Goal: Information Seeking & Learning: Compare options

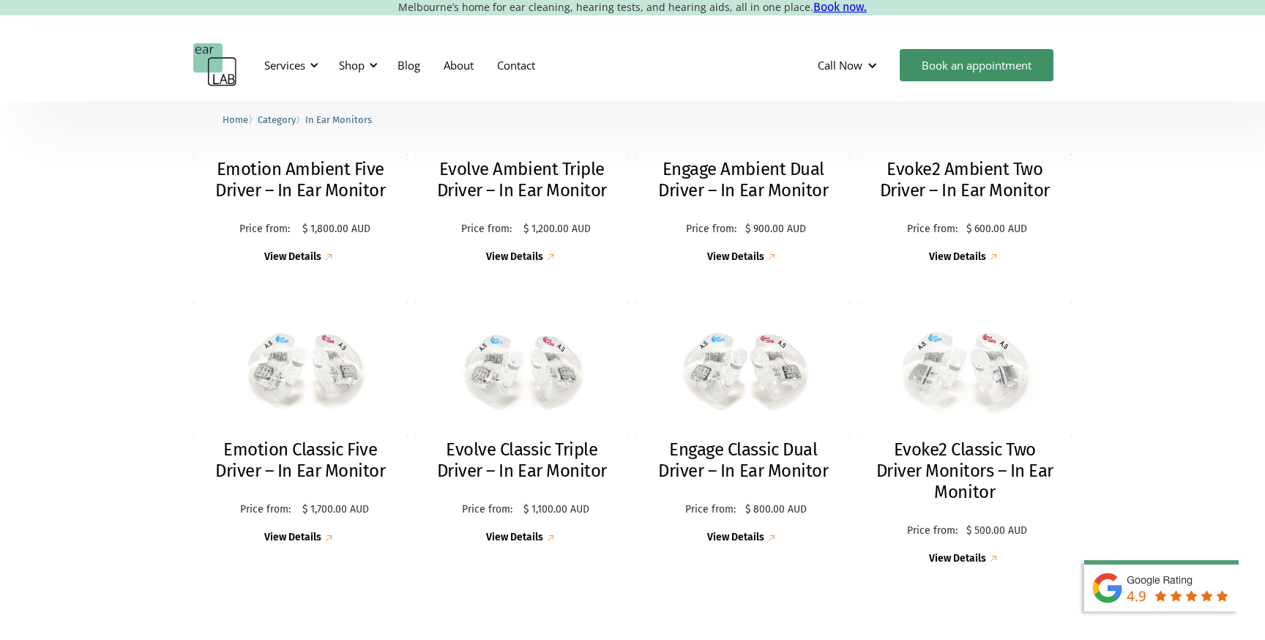
scroll to position [506, 0]
click at [967, 352] on img at bounding box center [965, 369] width 236 height 147
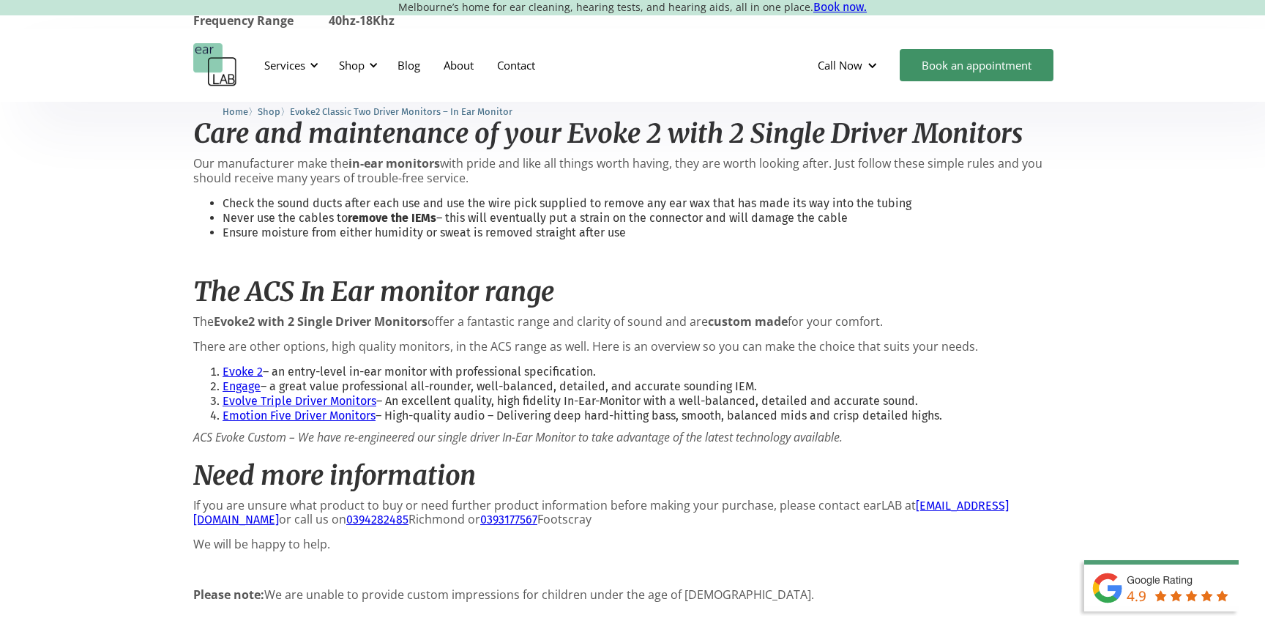
scroll to position [1761, 0]
click at [238, 385] on link "Engage" at bounding box center [241, 385] width 38 height 14
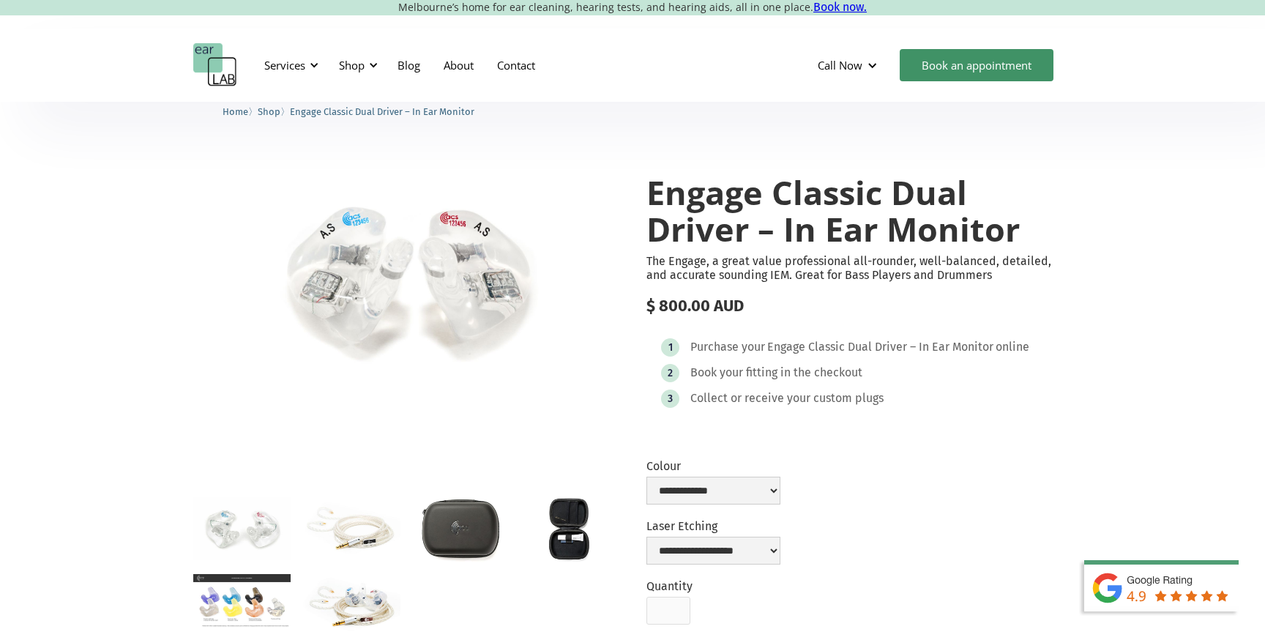
scroll to position [40, 0]
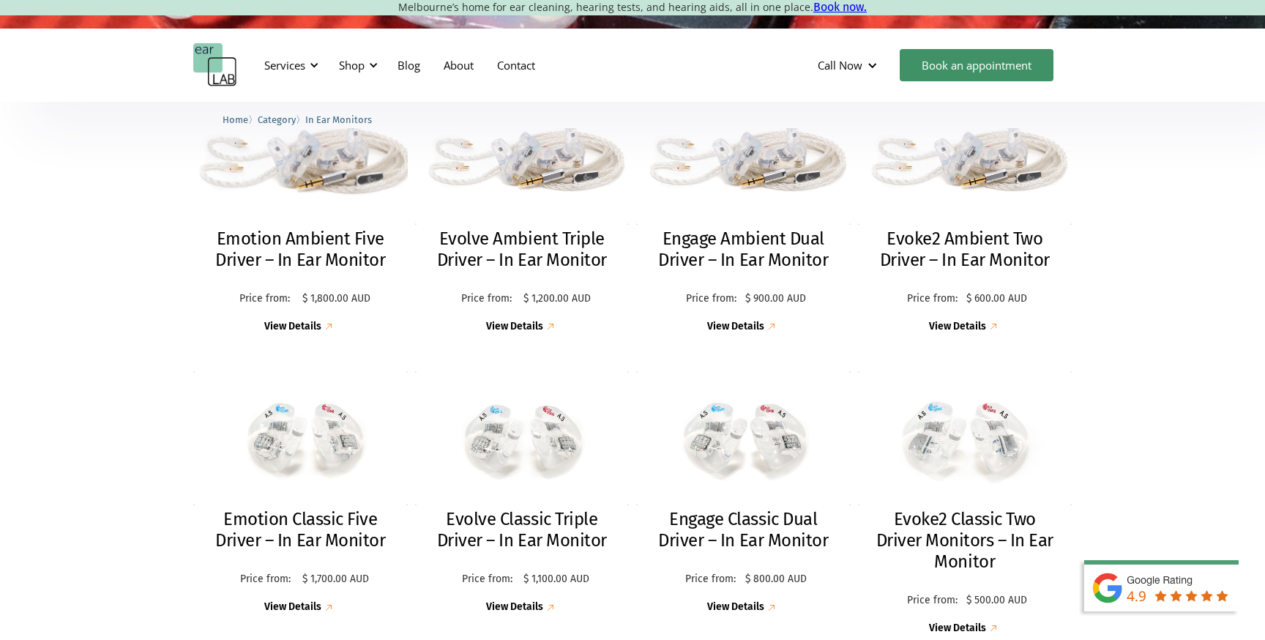
scroll to position [434, 0]
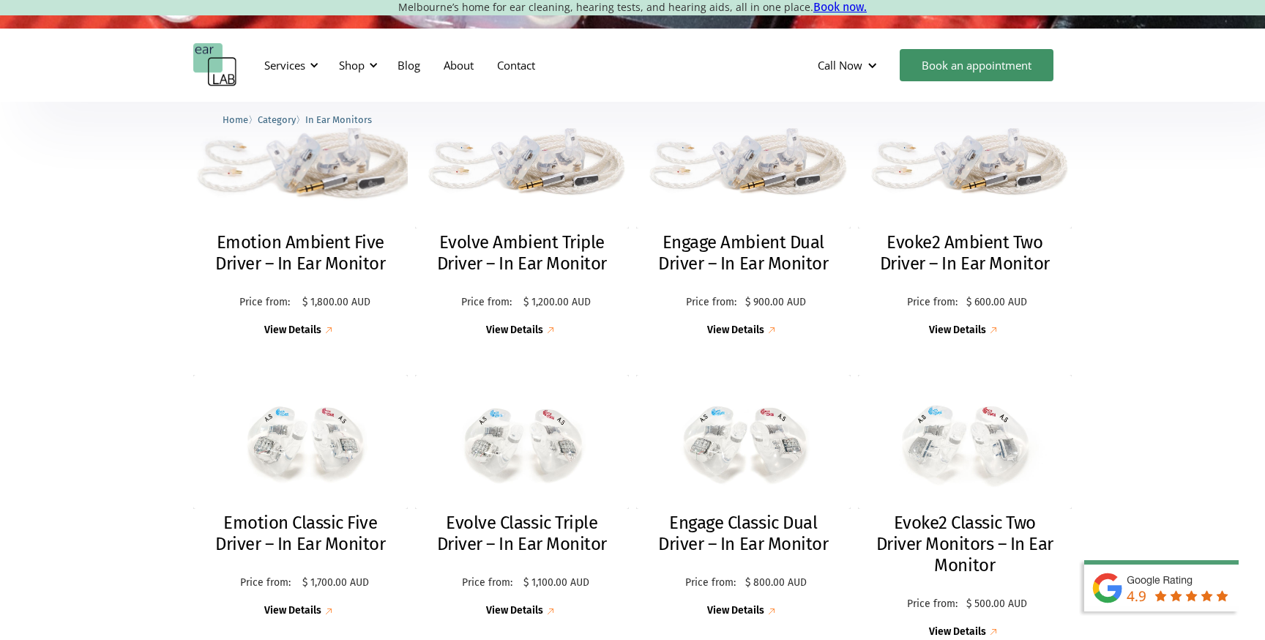
click at [337, 165] on img at bounding box center [300, 156] width 236 height 157
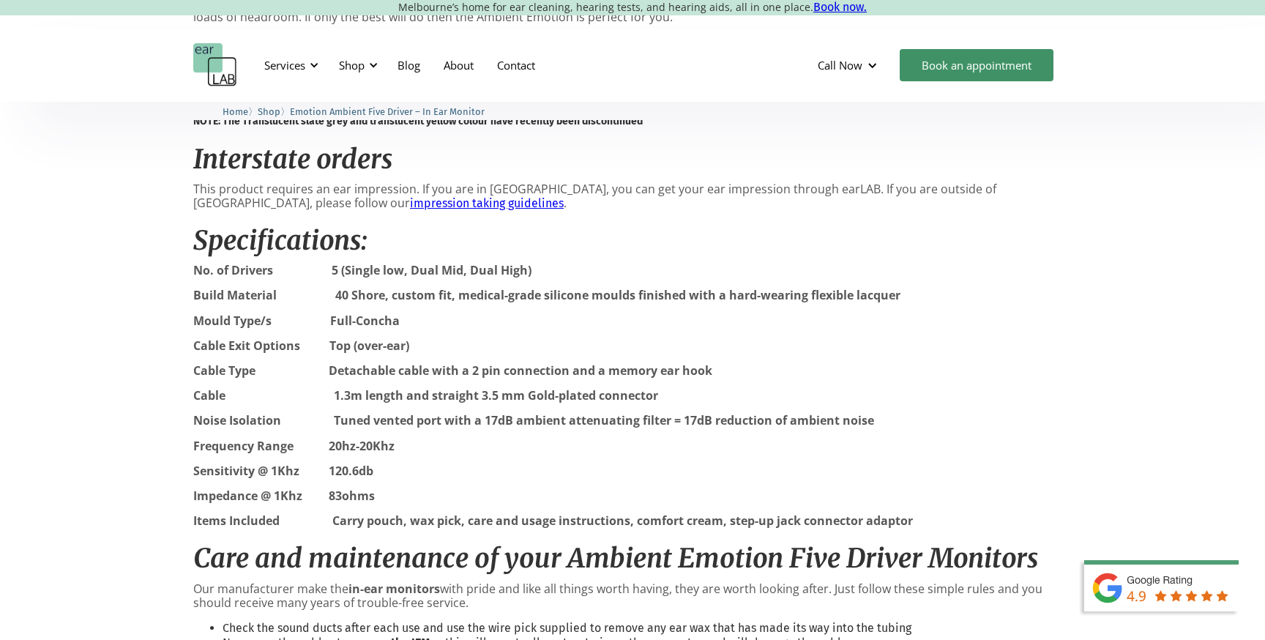
scroll to position [1699, 0]
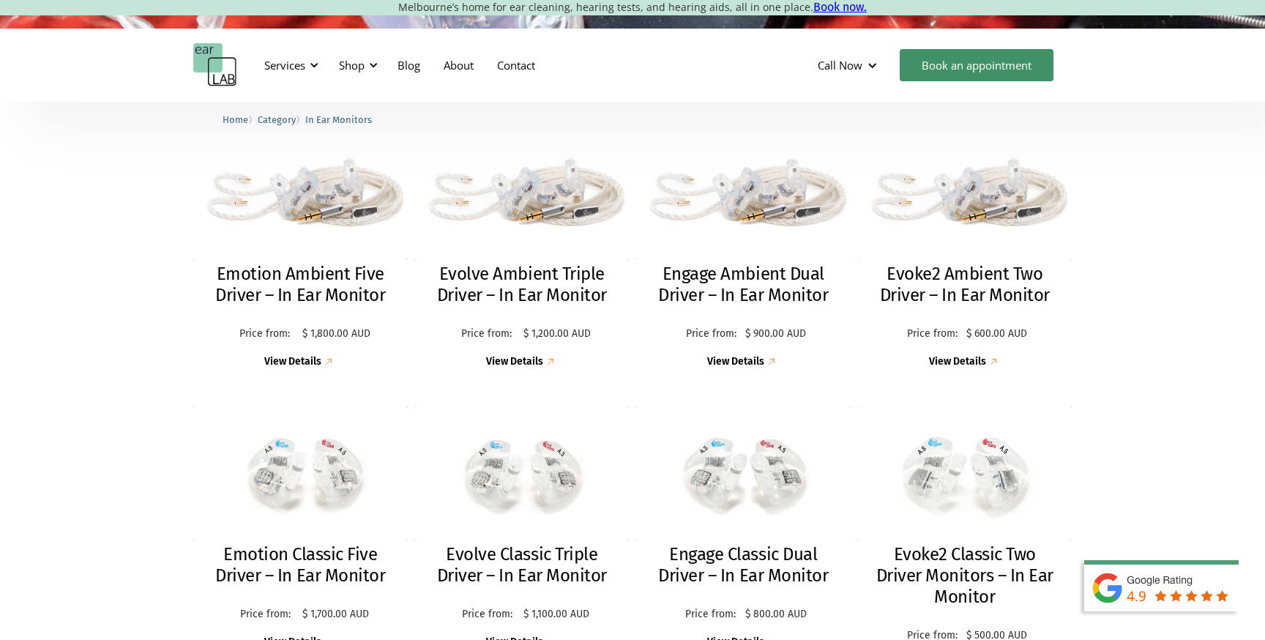
scroll to position [394, 0]
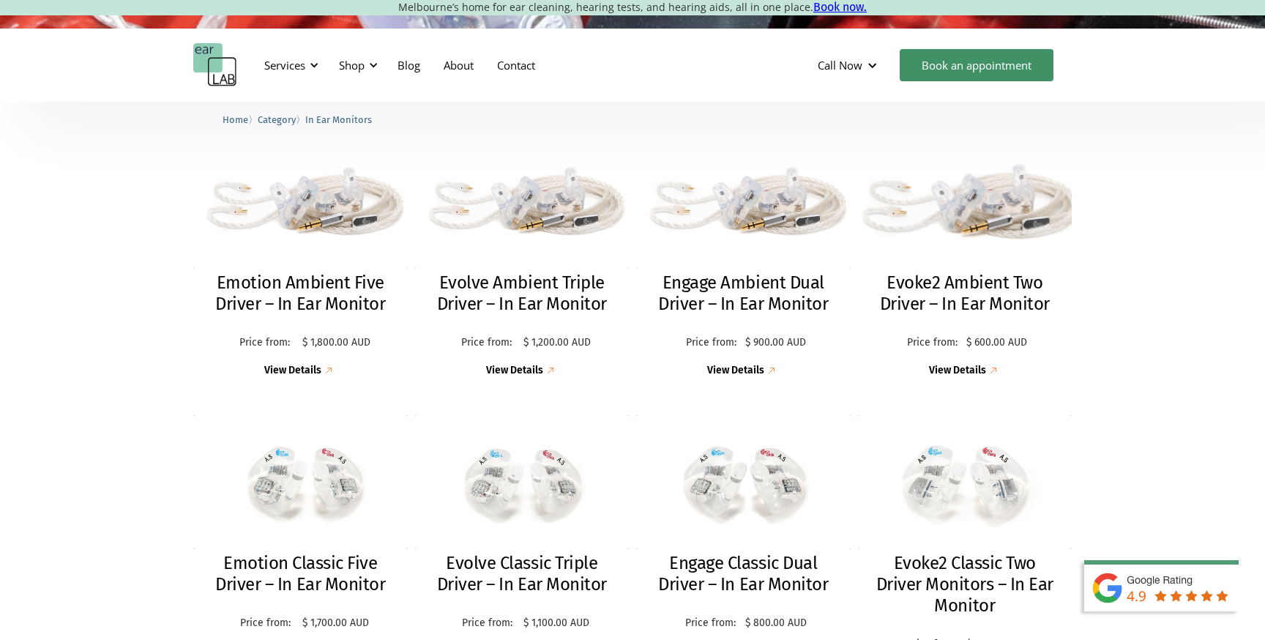
click at [958, 195] on img at bounding box center [965, 197] width 236 height 157
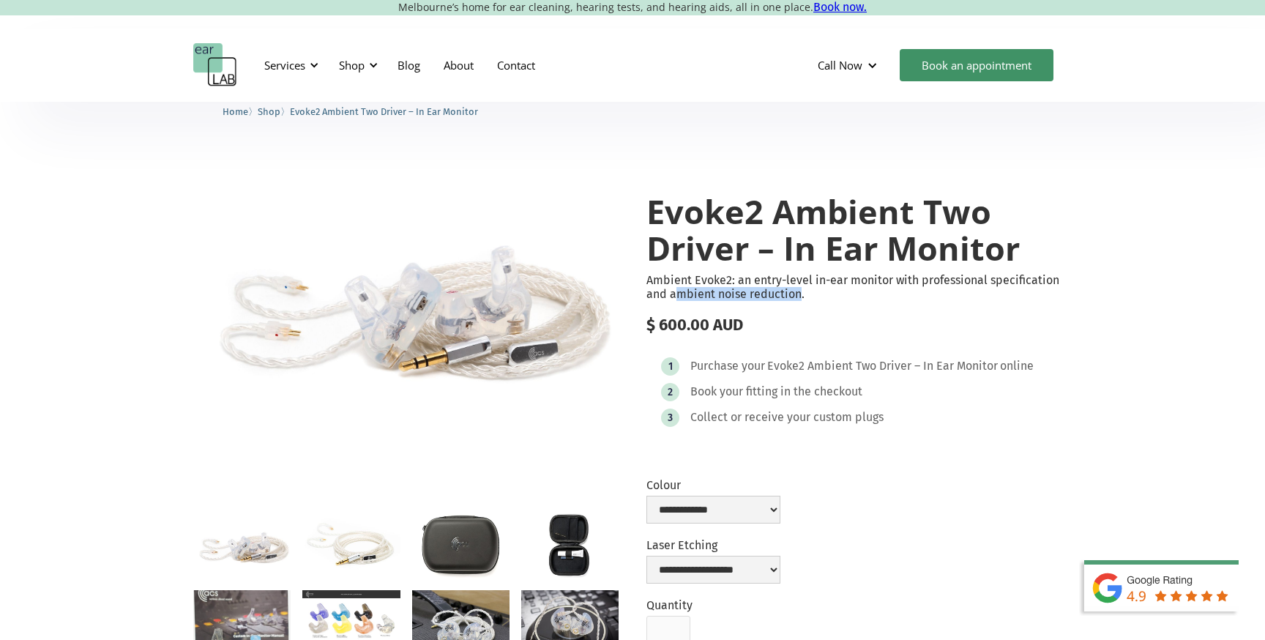
drag, startPoint x: 673, startPoint y: 296, endPoint x: 797, endPoint y: 296, distance: 123.7
click at [797, 296] on p "Ambient Evoke2: an entry-level in-ear monitor with professional specification a…" at bounding box center [858, 287] width 425 height 28
click at [885, 295] on p "Ambient Evoke2: an entry-level in-ear monitor with professional specification a…" at bounding box center [858, 287] width 425 height 28
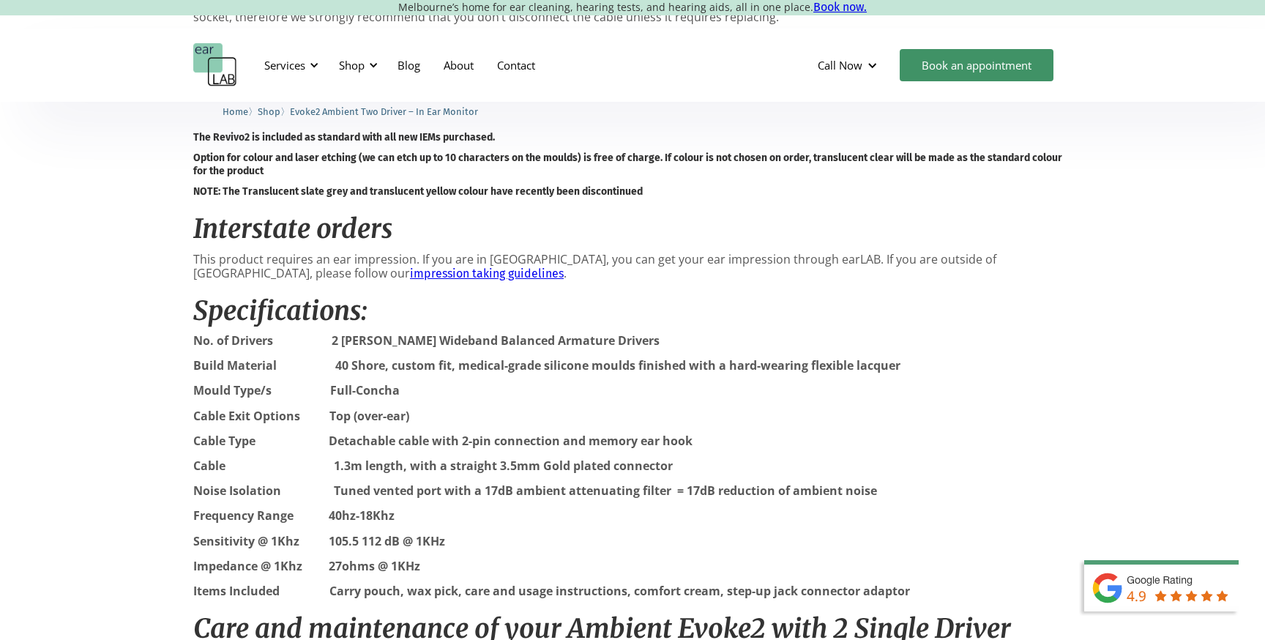
scroll to position [1344, 0]
